Goal: Find contact information: Find contact information

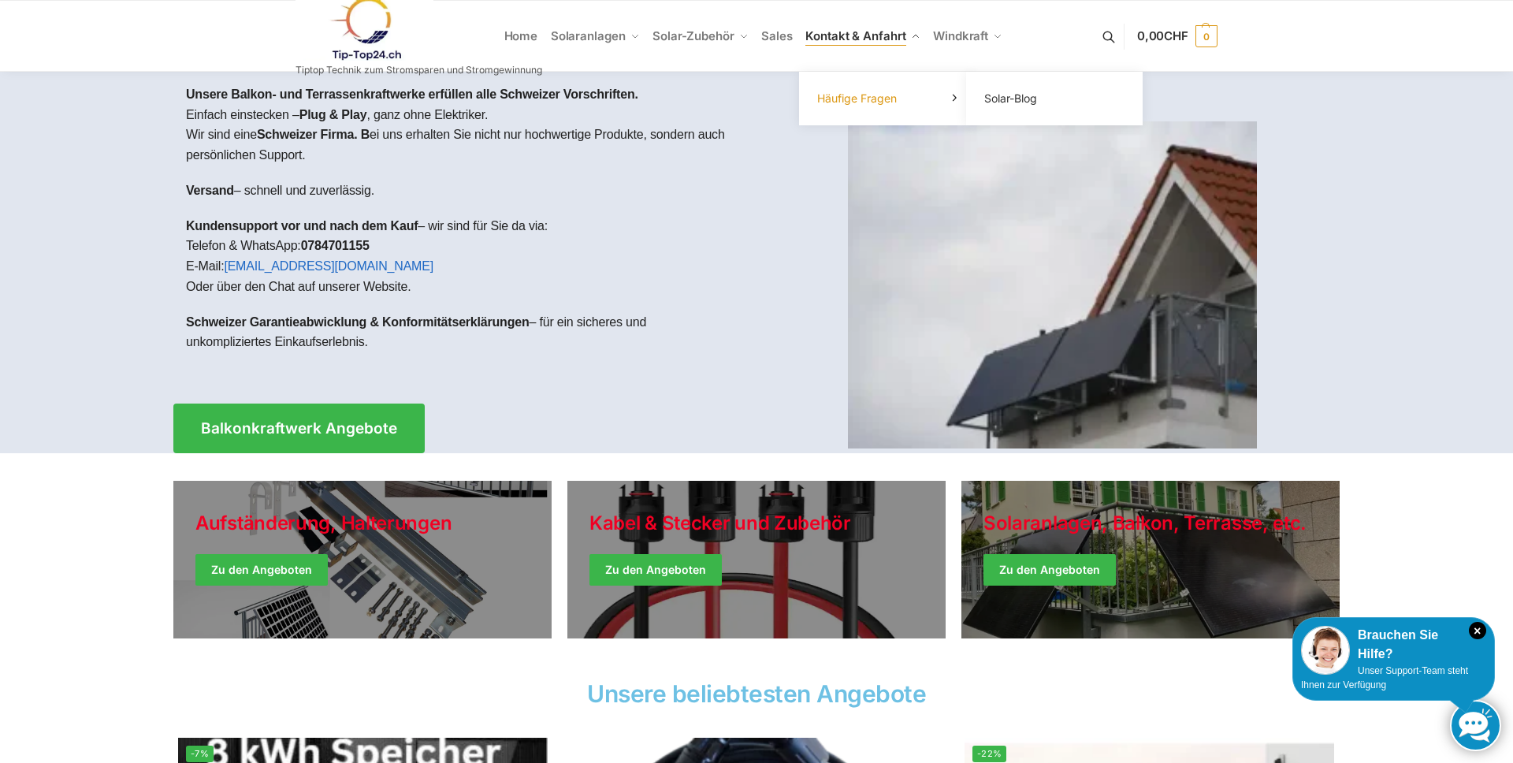
click at [874, 98] on span "Häufige Fragen" at bounding box center [857, 97] width 80 height 13
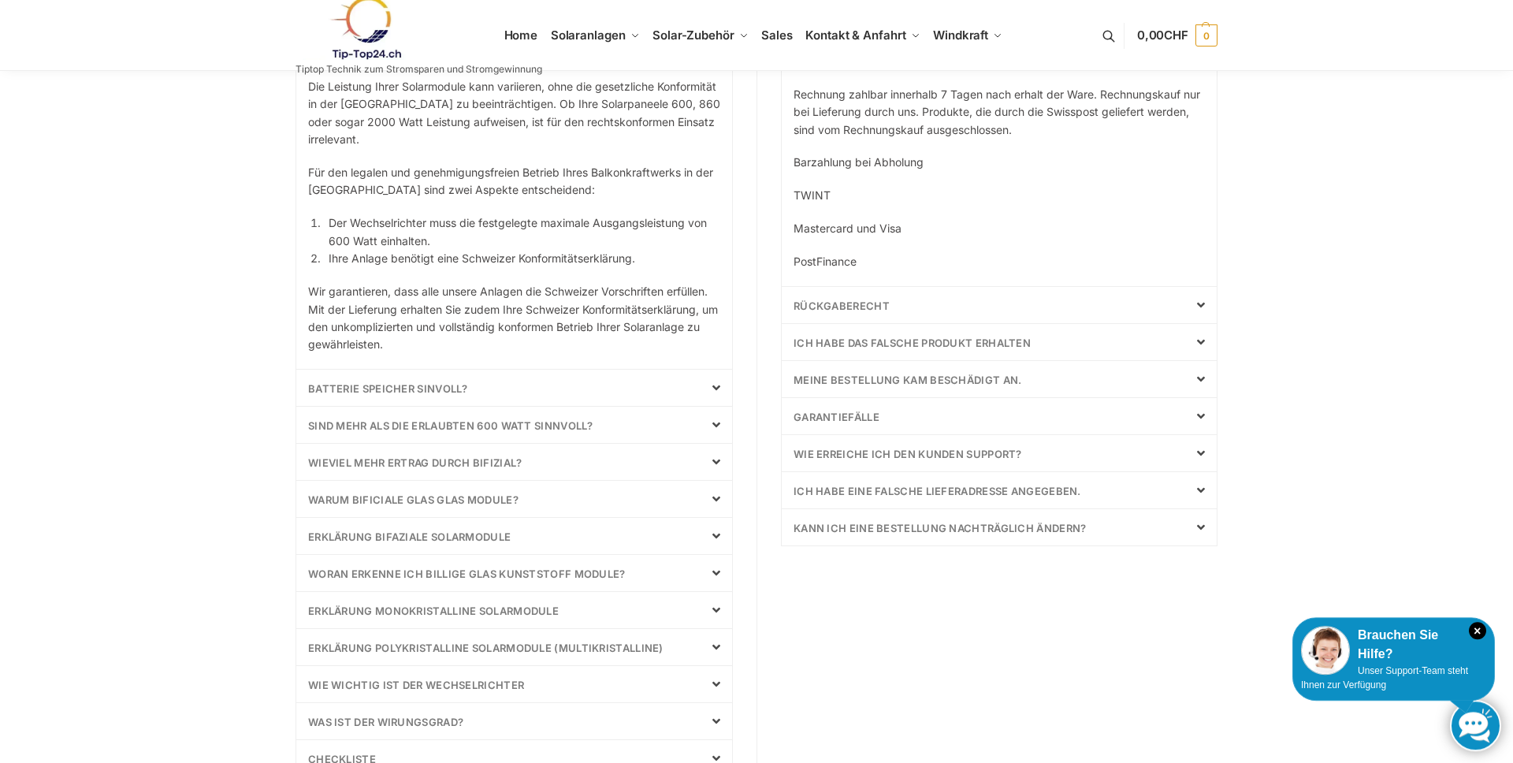
scroll to position [326, 0]
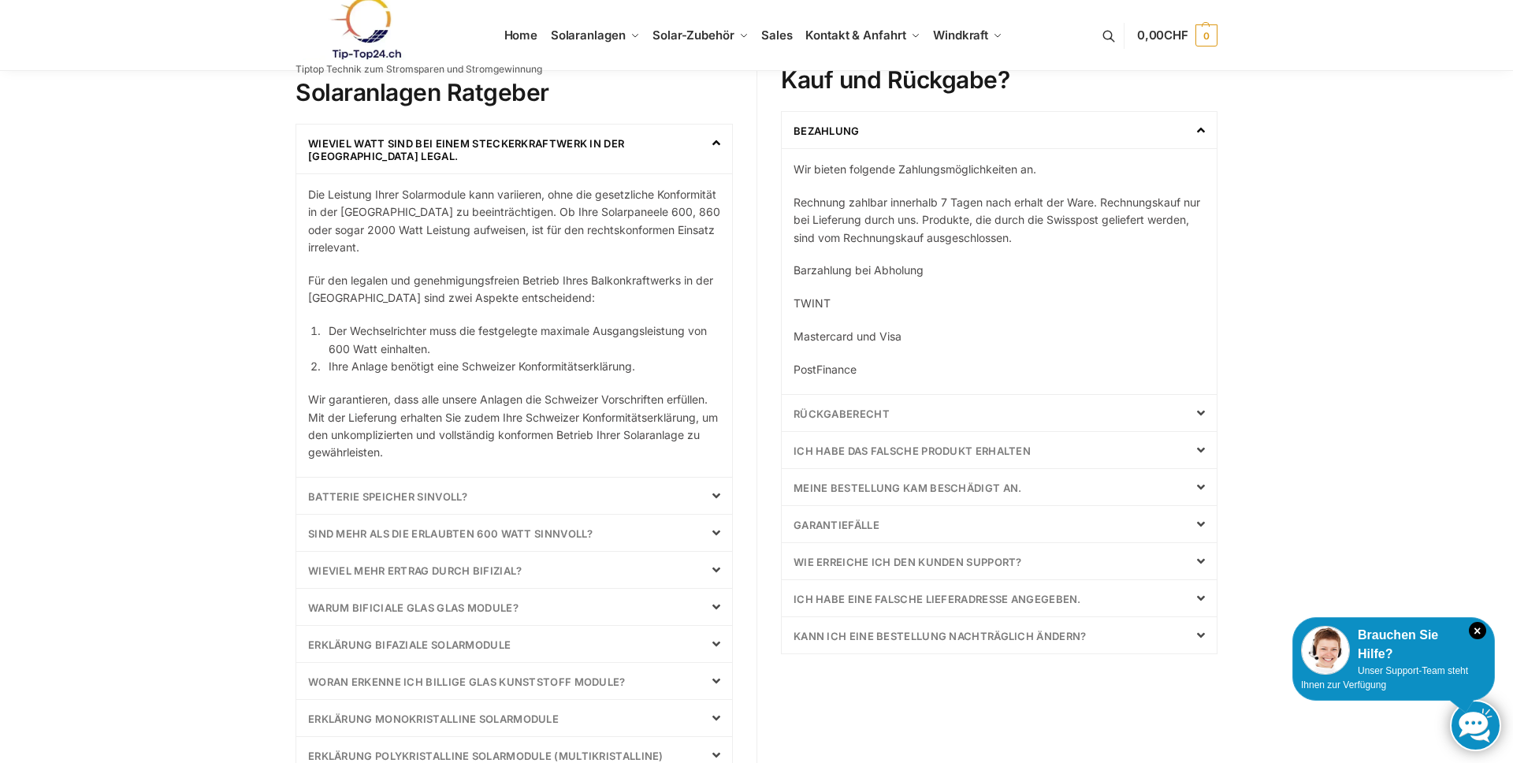
click at [874, 562] on link "Wie erreiche ich den Kunden Support?" at bounding box center [907, 562] width 229 height 13
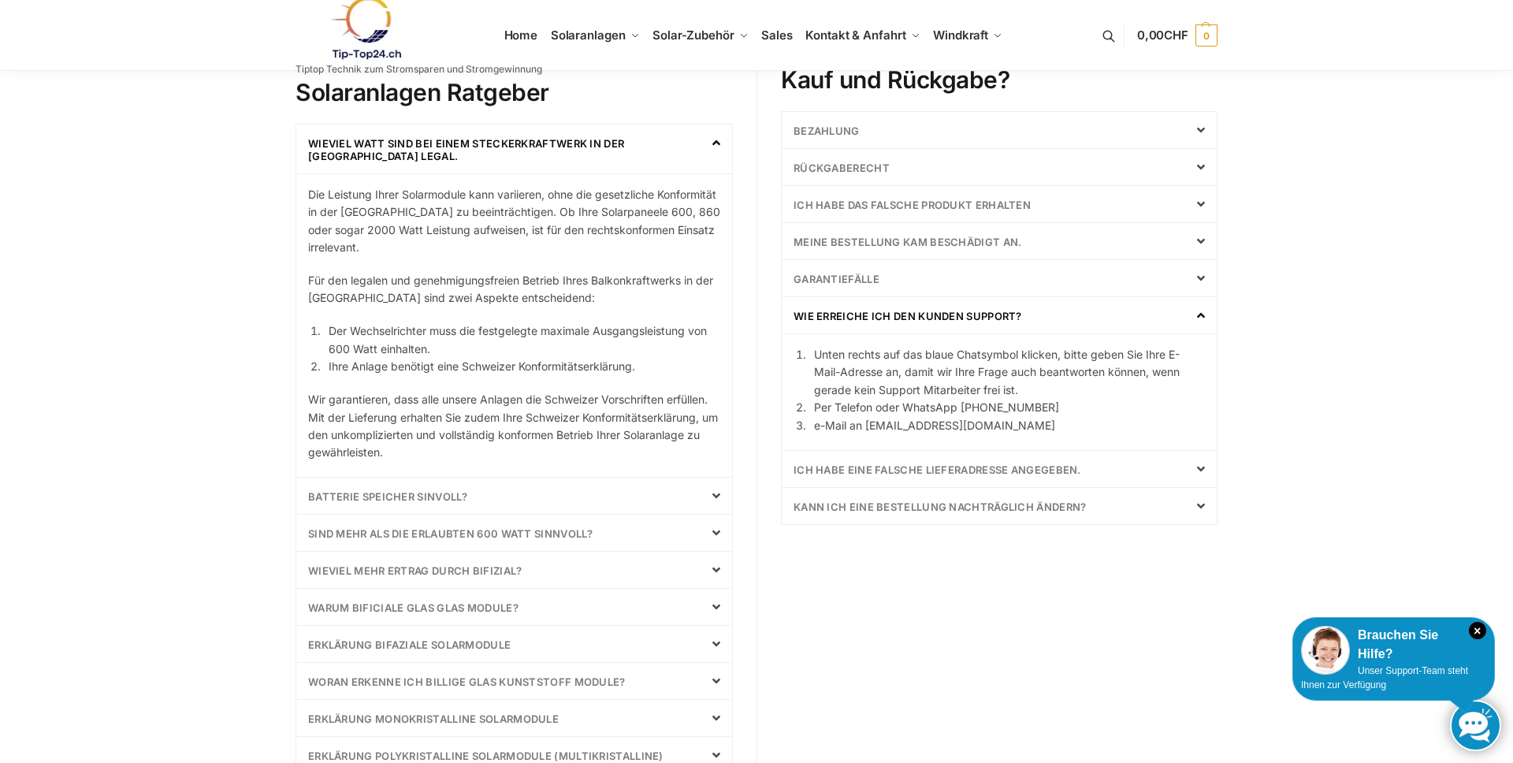
click at [913, 119] on div "Bezahlung" at bounding box center [999, 130] width 435 height 36
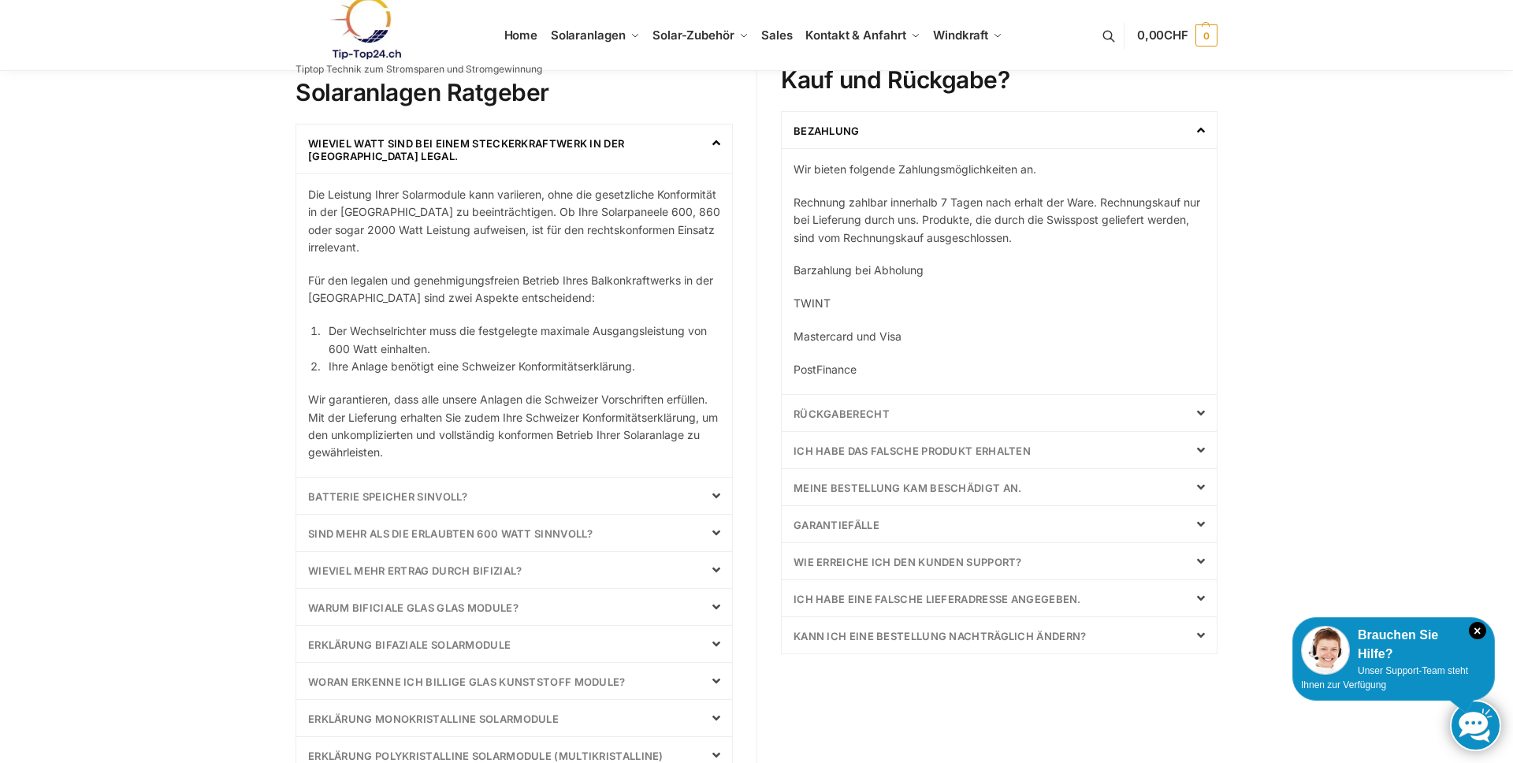
click at [914, 136] on div "Bezahlung" at bounding box center [999, 130] width 435 height 36
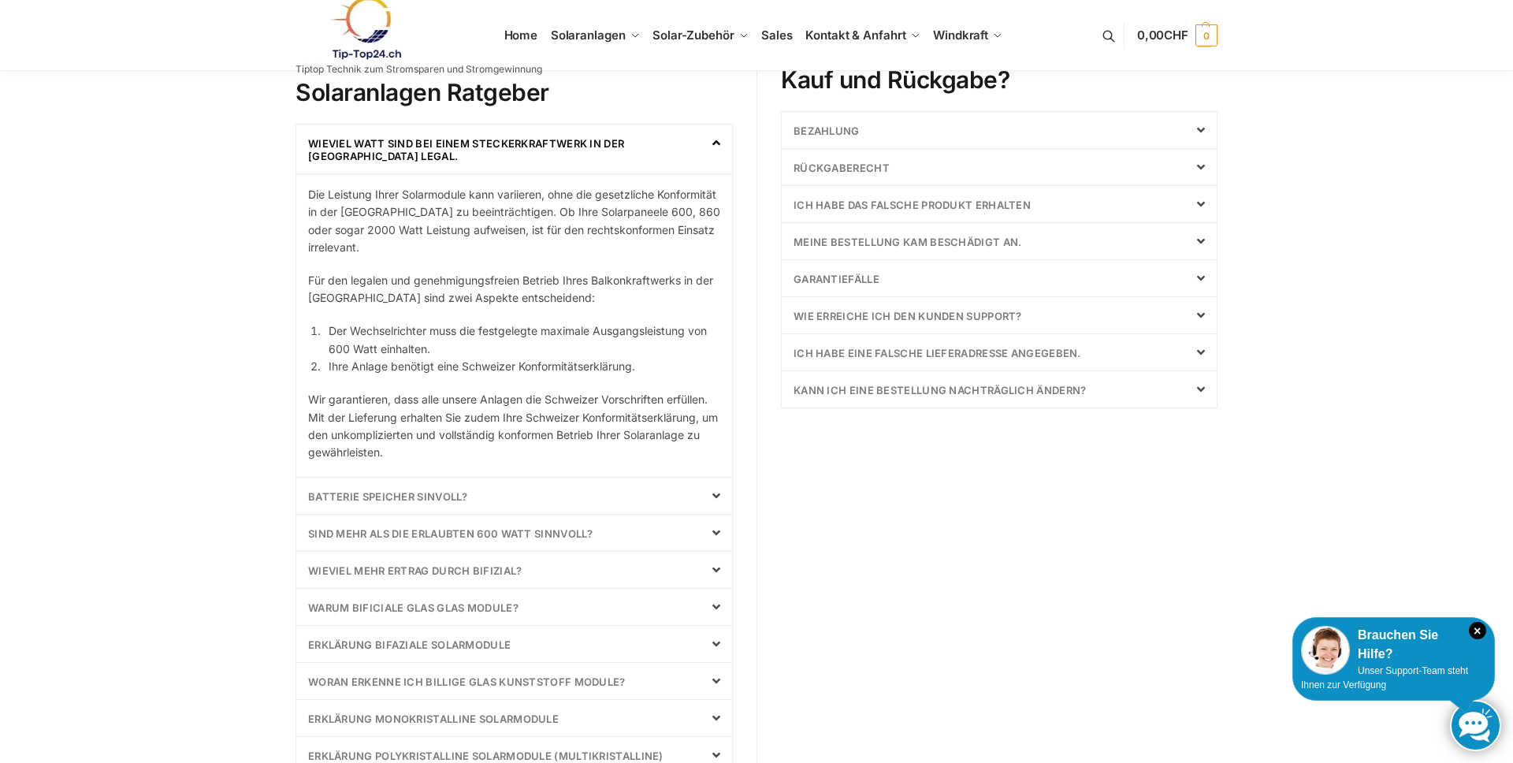
click at [898, 319] on link "Wie erreiche ich den Kunden Support?" at bounding box center [907, 316] width 229 height 13
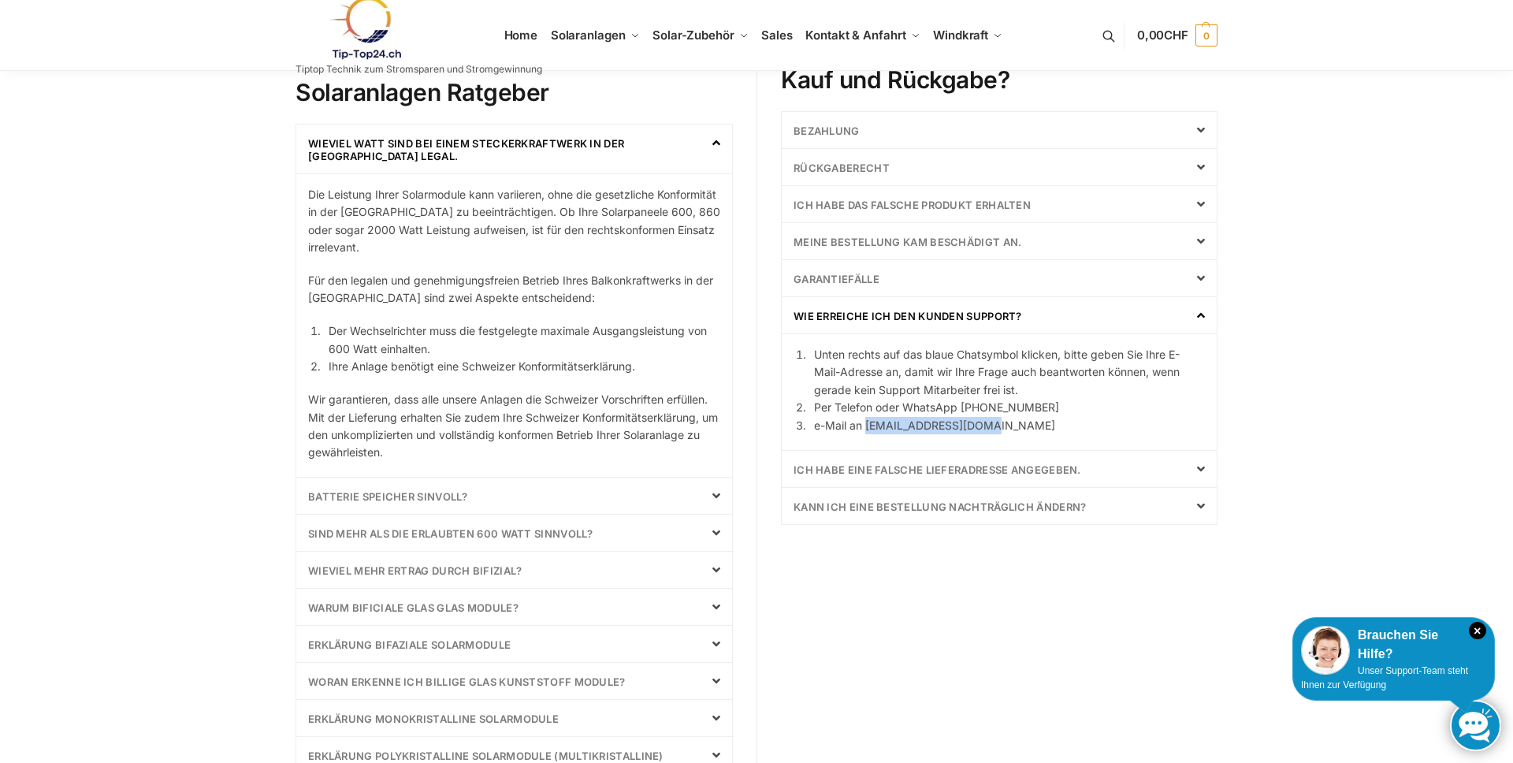
drag, startPoint x: 983, startPoint y: 427, endPoint x: 868, endPoint y: 426, distance: 115.0
click at [868, 426] on li "e-Mail an [EMAIL_ADDRESS][DOMAIN_NAME]" at bounding box center [1007, 425] width 396 height 17
copy li "[EMAIL_ADDRESS][DOMAIN_NAME]"
